Goal: Find specific page/section: Find specific page/section

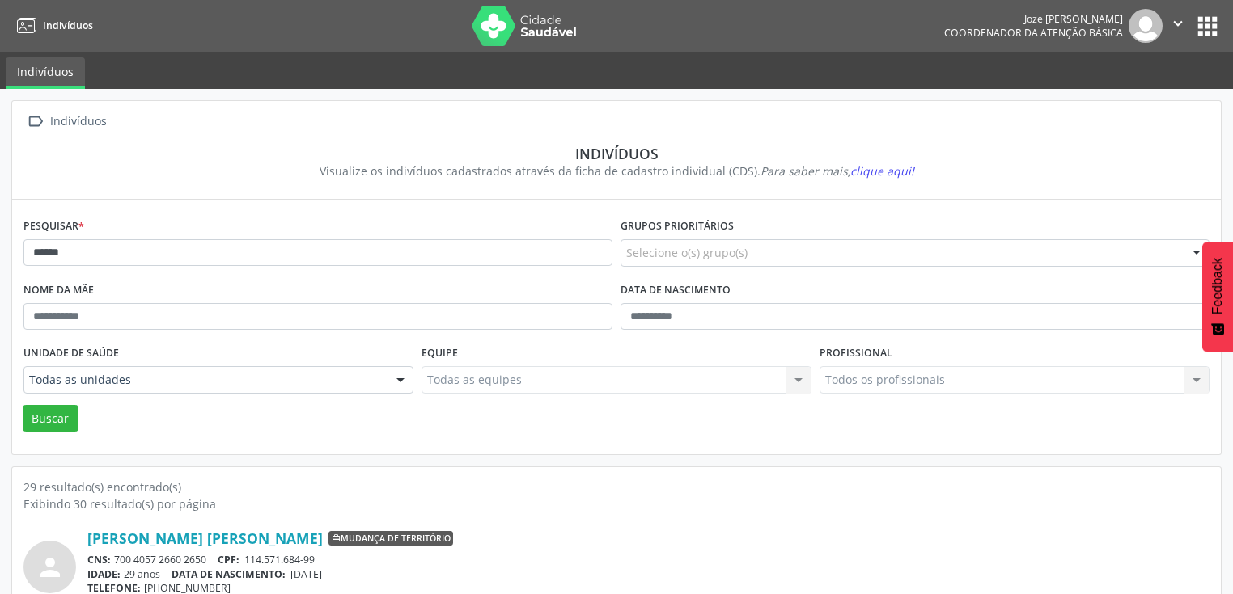
scroll to position [20, 0]
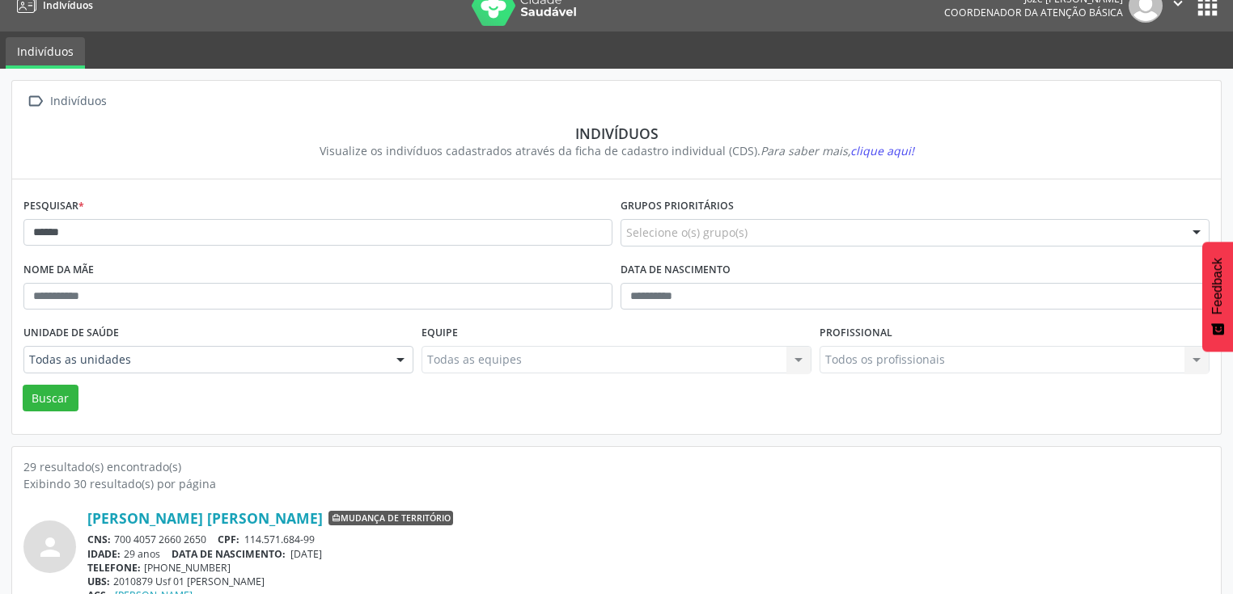
click at [1199, 13] on button "apps" at bounding box center [1207, 6] width 28 height 28
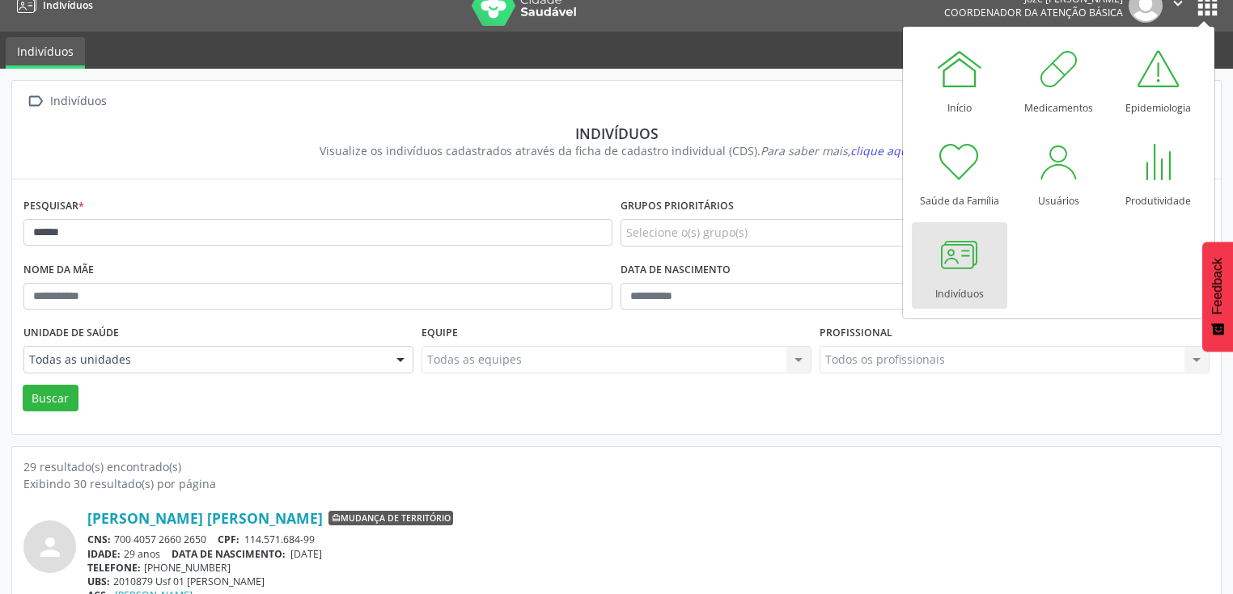
click at [974, 248] on div at bounding box center [959, 255] width 49 height 49
click at [967, 252] on div at bounding box center [959, 255] width 49 height 49
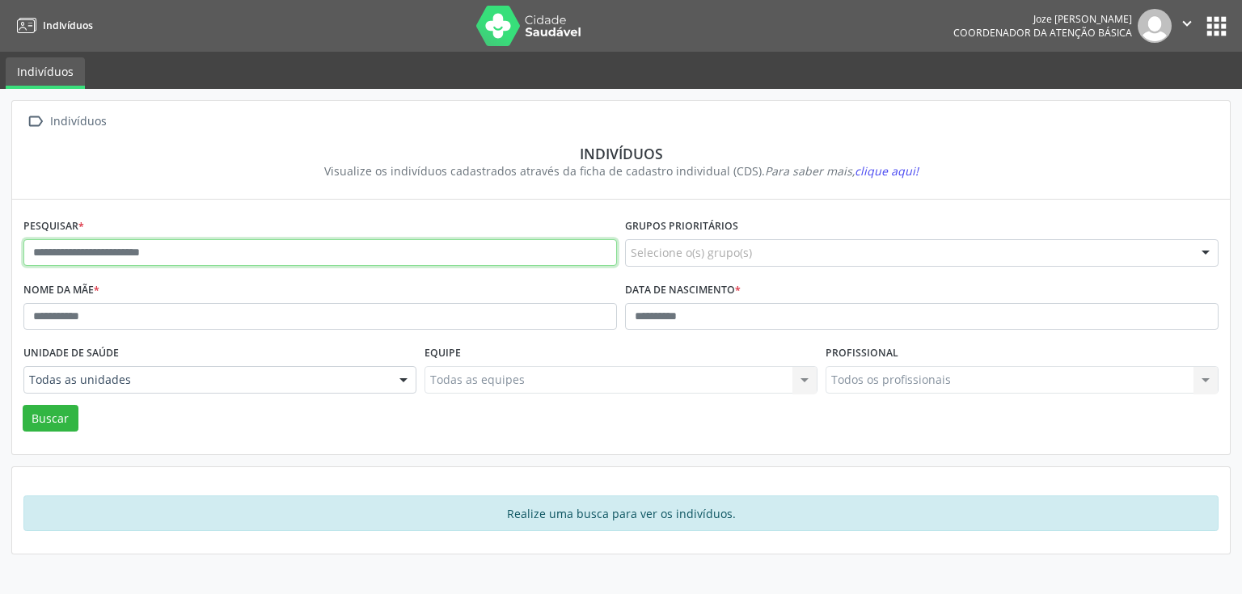
click at [417, 246] on input "text" at bounding box center [320, 253] width 594 height 28
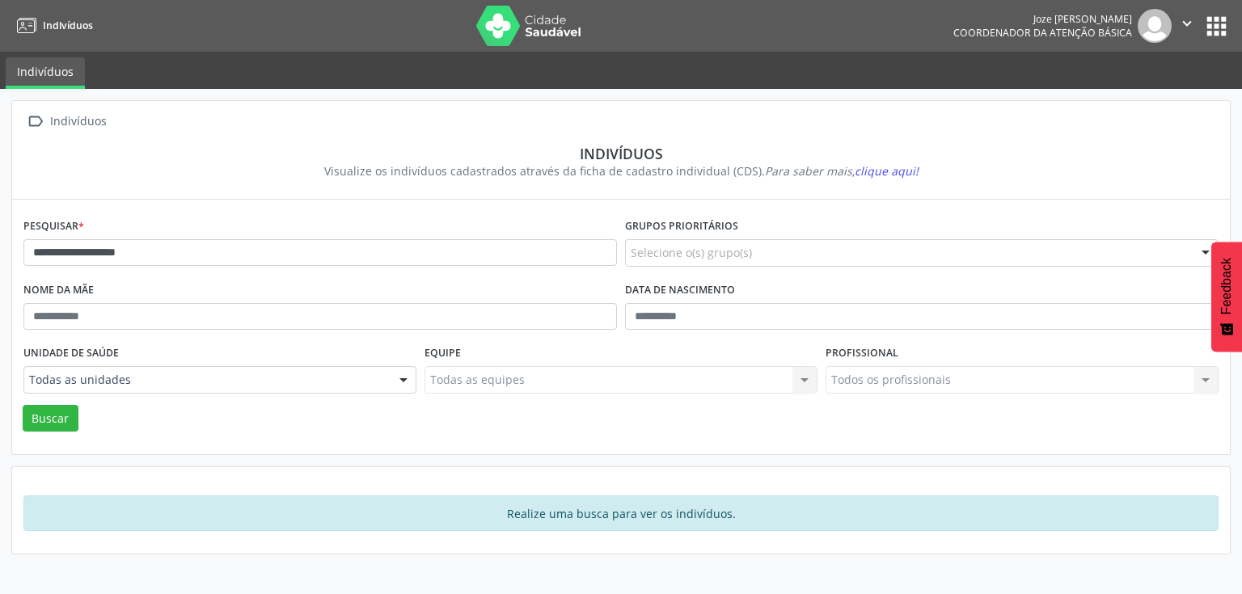
click at [399, 379] on div at bounding box center [403, 381] width 24 height 28
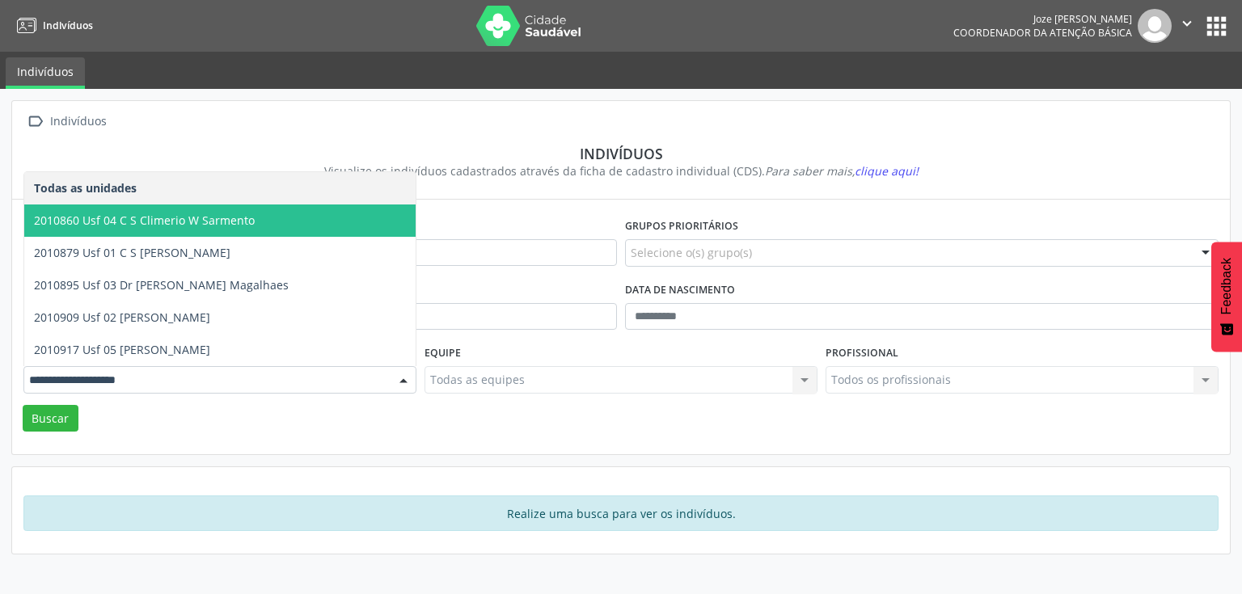
click at [289, 235] on span "2010860 Usf 04 C S Climerio W Sarmento" at bounding box center [219, 221] width 391 height 32
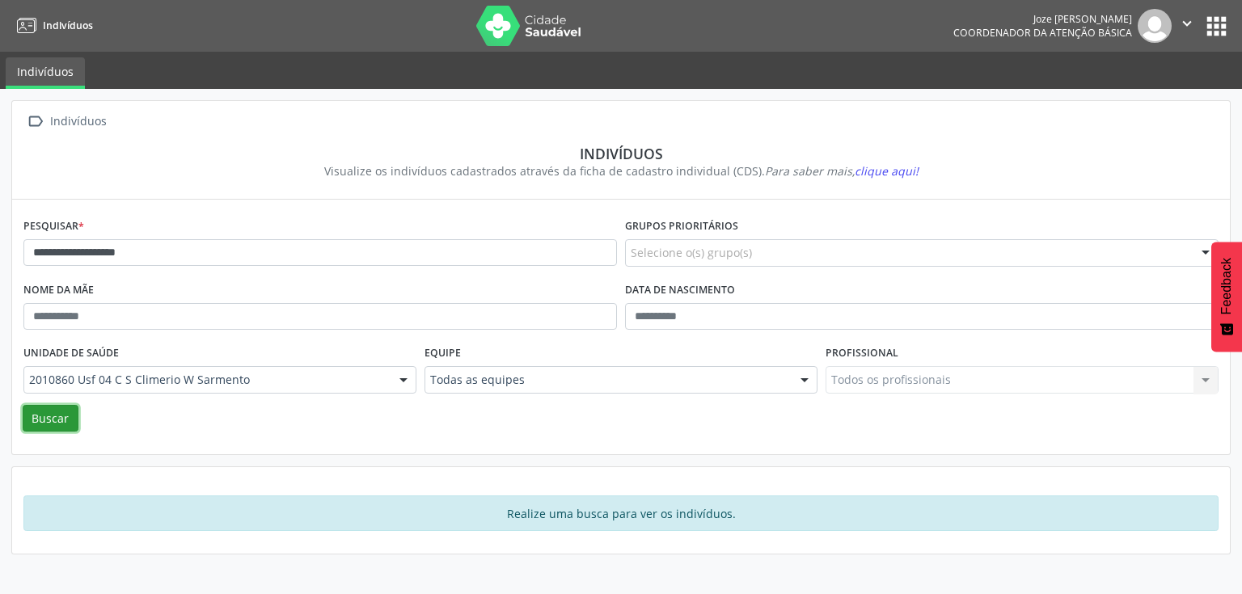
click at [68, 413] on button "Buscar" at bounding box center [51, 419] width 56 height 28
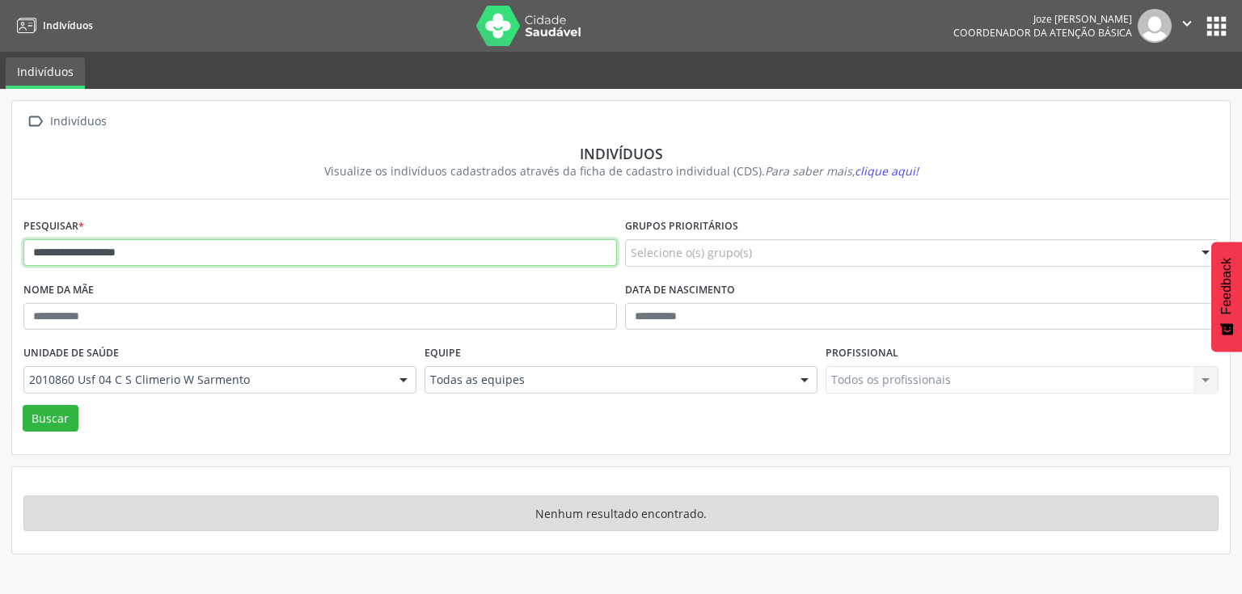
click at [96, 255] on input "**********" at bounding box center [320, 253] width 594 height 28
type input "**********"
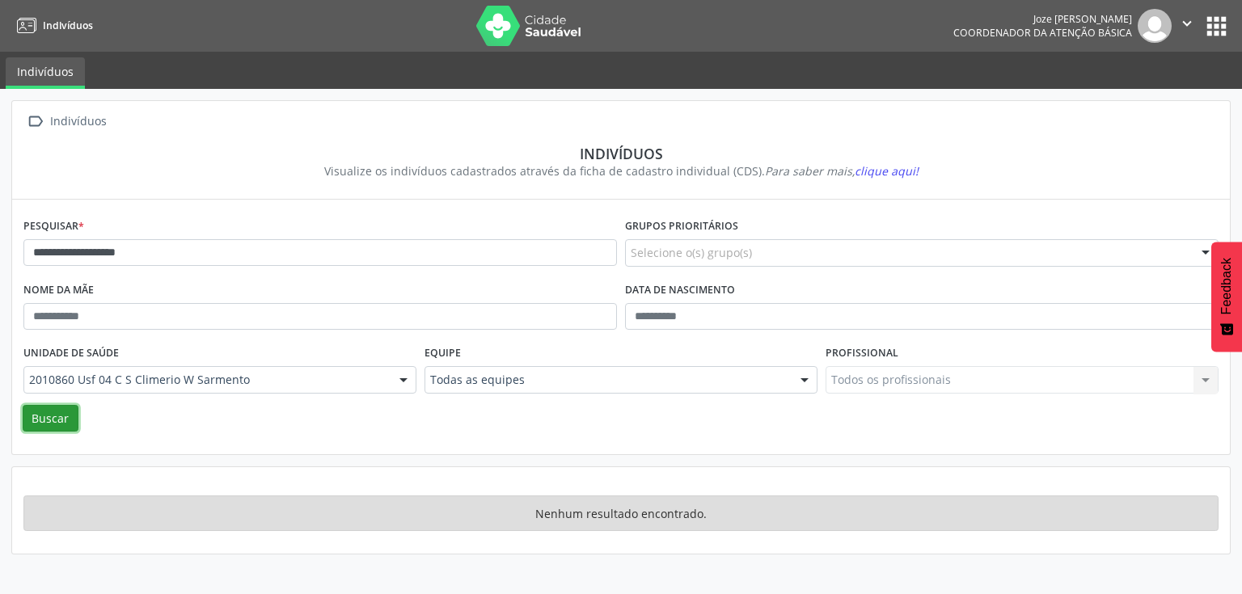
click at [57, 417] on button "Buscar" at bounding box center [51, 419] width 56 height 28
